Goal: Task Accomplishment & Management: Manage account settings

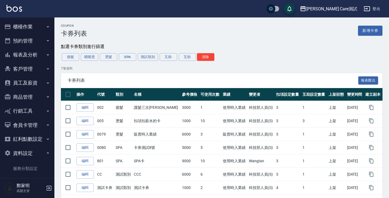
click at [268, 43] on div "Coupon 卡券列表 新增卡券 點選卡券類別進行篩選 接髮 嗯嗯恩 燙髮 SPA 測試類別 互助 互助 清除 7 筆資料 卡券列表 報表匯出 操作 代號 類…" at bounding box center [221, 112] width 335 height 177
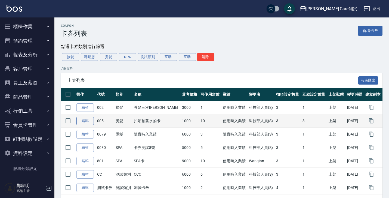
click at [87, 122] on link "編輯" at bounding box center [85, 121] width 17 height 8
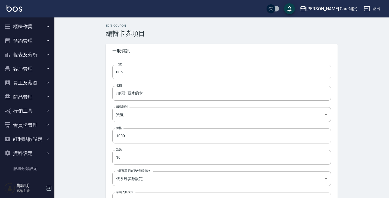
type input "005"
type input "扣項扣薪水的卡"
type input "0563b6f7-51b9-45b1-8685-93696b1b12eb"
type input "1000"
type input "10"
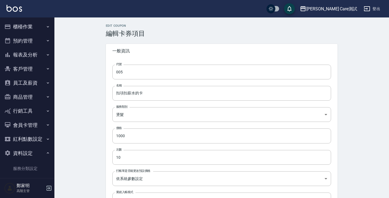
type input "UNSET"
type input "洗"
type input "1"
type input "點數"
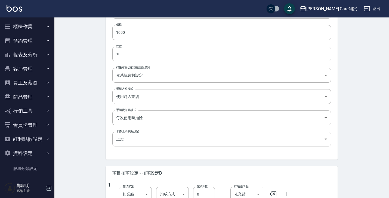
scroll to position [103, 0]
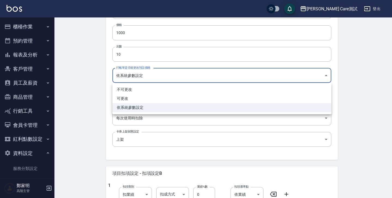
click at [84, 77] on div at bounding box center [196, 99] width 392 height 198
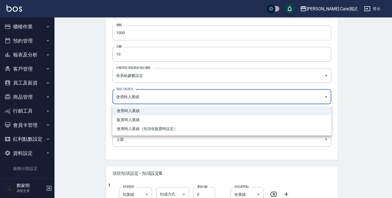
click at [92, 95] on div at bounding box center [196, 99] width 392 height 198
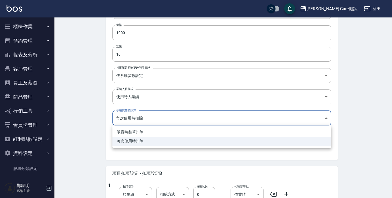
click at [94, 109] on div at bounding box center [196, 99] width 392 height 198
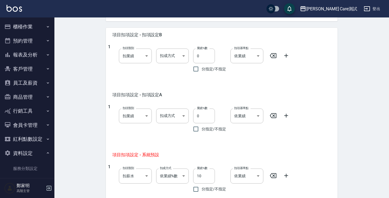
scroll to position [242, 0]
